Goal: Transaction & Acquisition: Purchase product/service

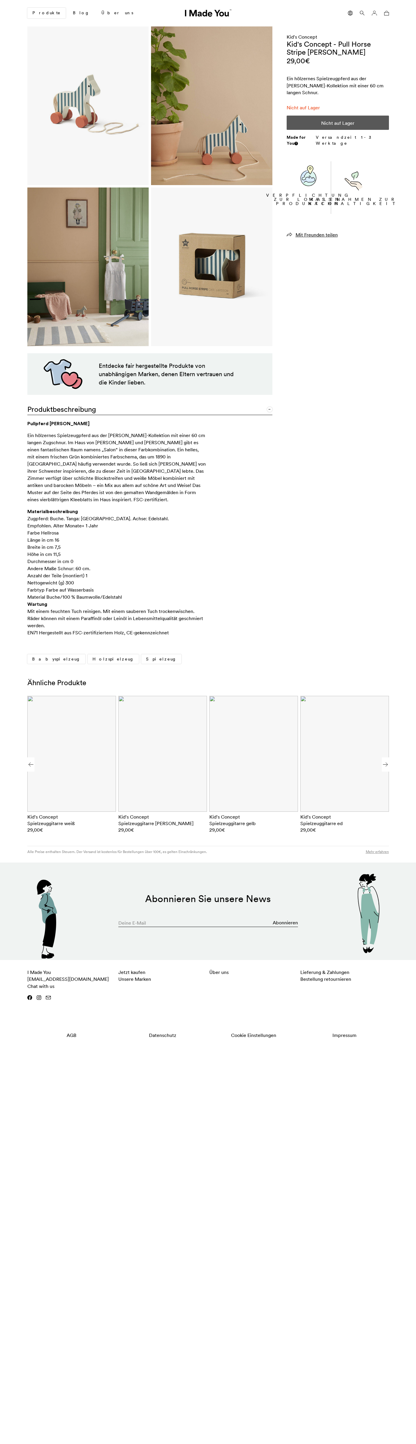
scroll to position [0, 364]
